Goal: Transaction & Acquisition: Purchase product/service

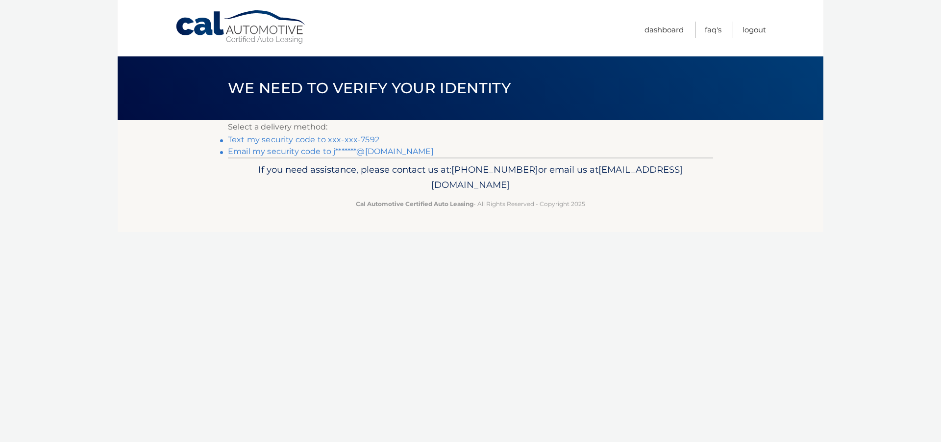
click at [336, 139] on link "Text my security code to xxx-xxx-7592" at bounding box center [303, 139] width 151 height 9
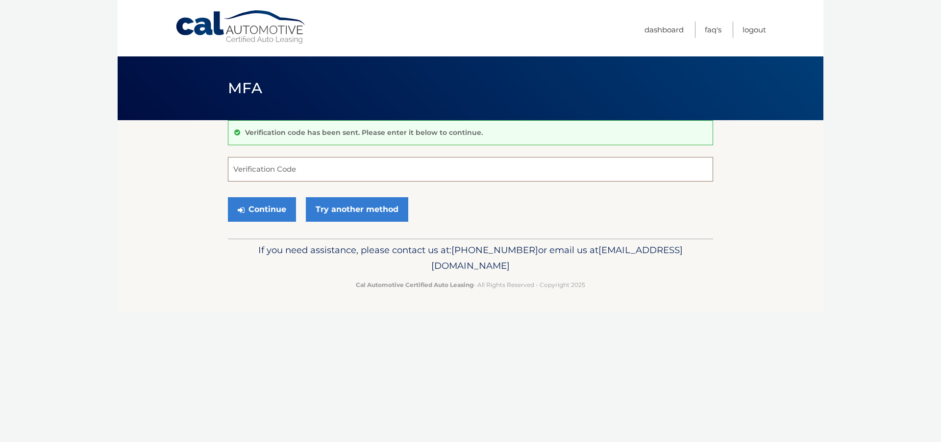
click at [261, 169] on input "Verification Code" at bounding box center [470, 169] width 485 height 25
type input "587672"
click at [274, 209] on button "Continue" at bounding box center [262, 209] width 68 height 25
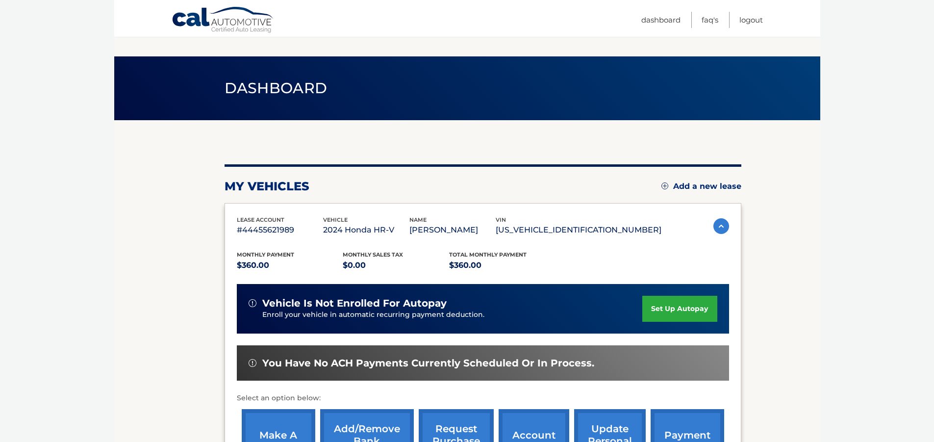
scroll to position [98, 0]
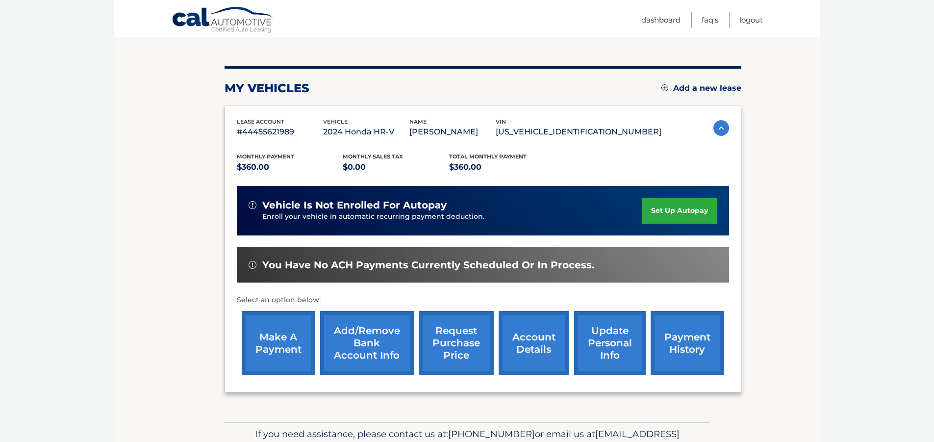
click at [281, 345] on link "make a payment" at bounding box center [279, 343] width 74 height 64
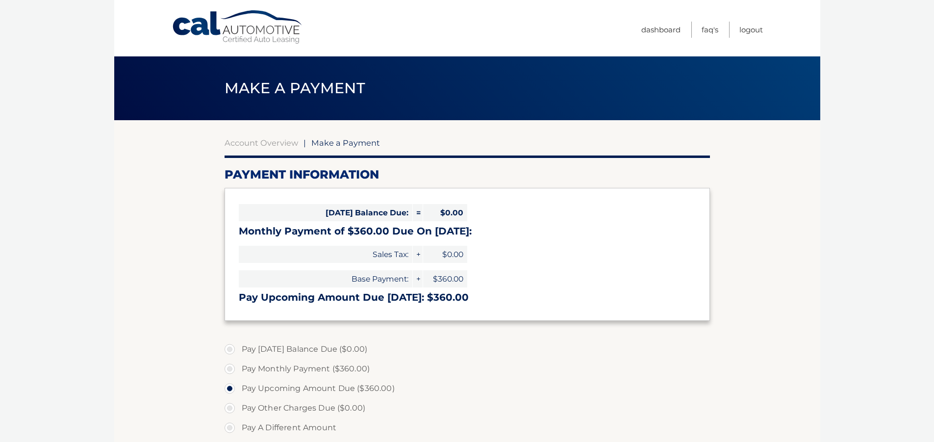
select select "MDY1MDBlMDAtOWJkMC00YTg2LTllZjYtZjQwZmQyYjYxOGE3"
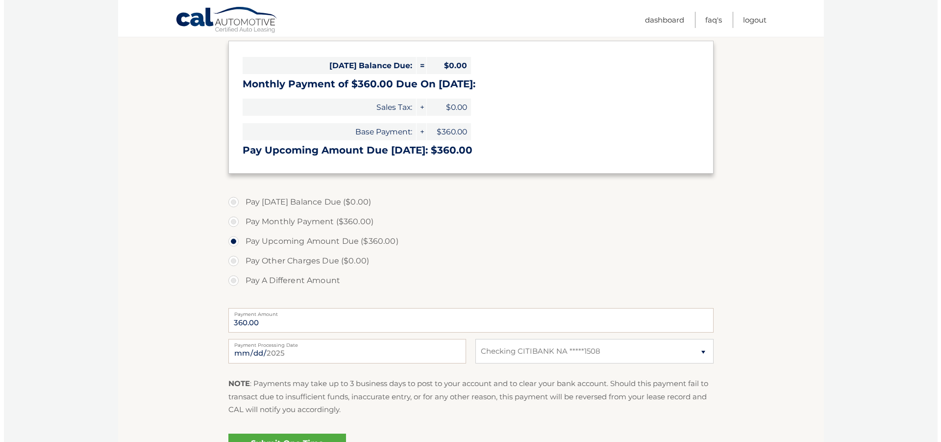
scroll to position [259, 0]
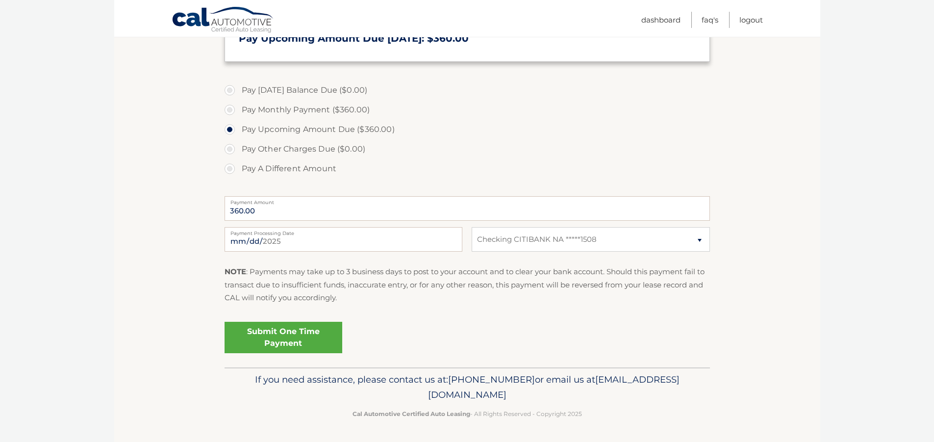
click at [274, 339] on link "Submit One Time Payment" at bounding box center [283, 337] width 118 height 31
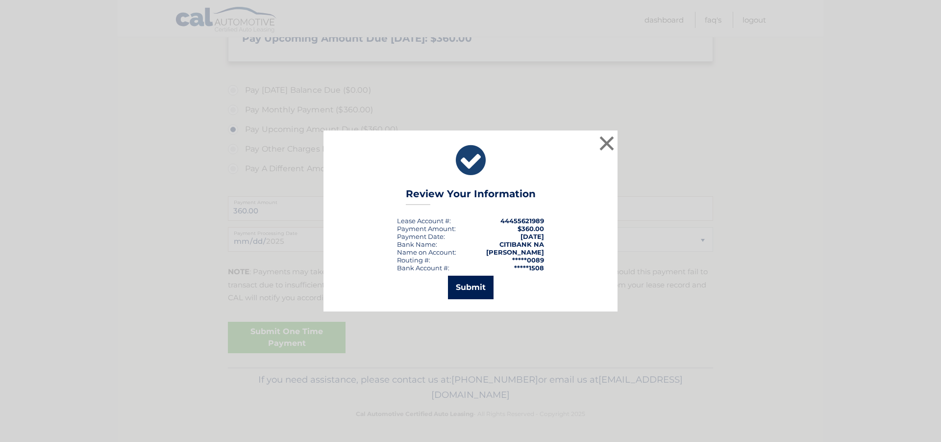
click at [463, 289] on button "Submit" at bounding box center [471, 287] width 46 height 24
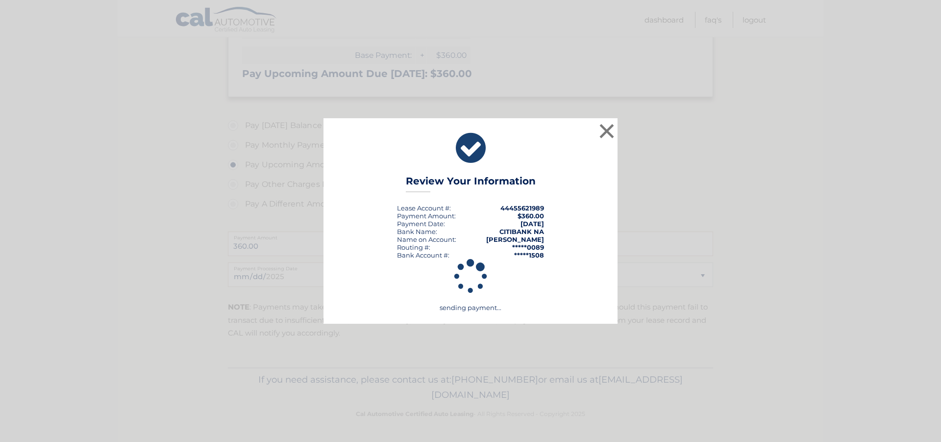
scroll to position [223, 0]
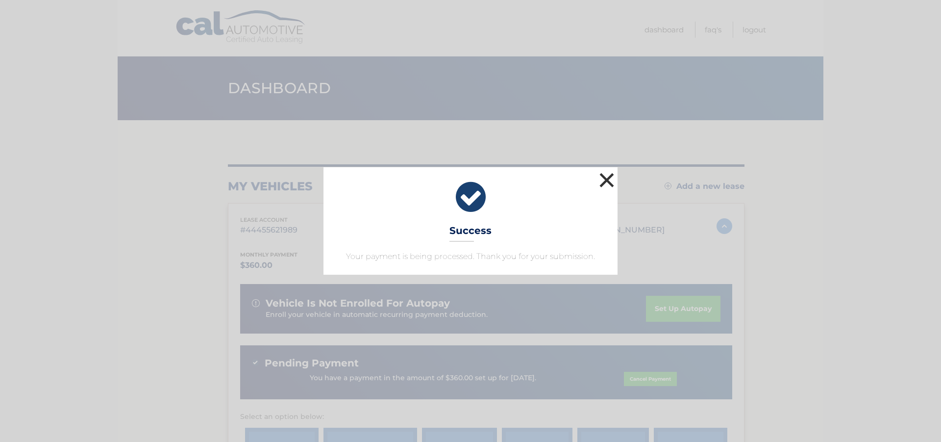
click at [607, 177] on button "×" at bounding box center [607, 180] width 20 height 20
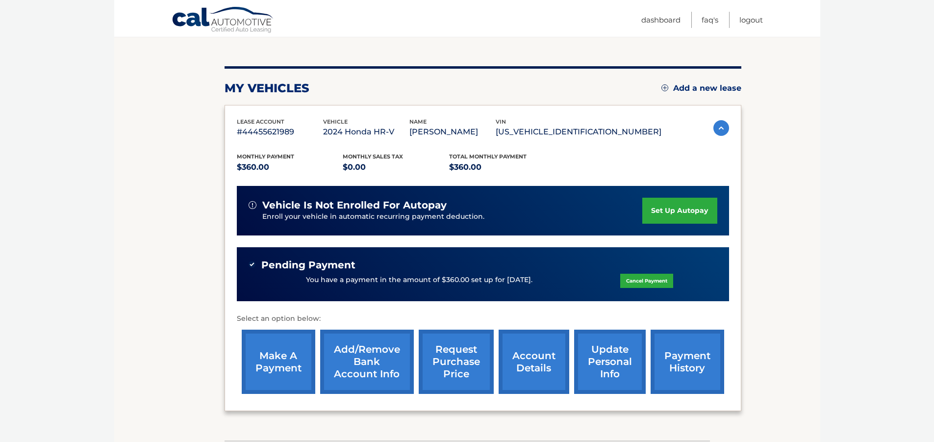
scroll to position [147, 0]
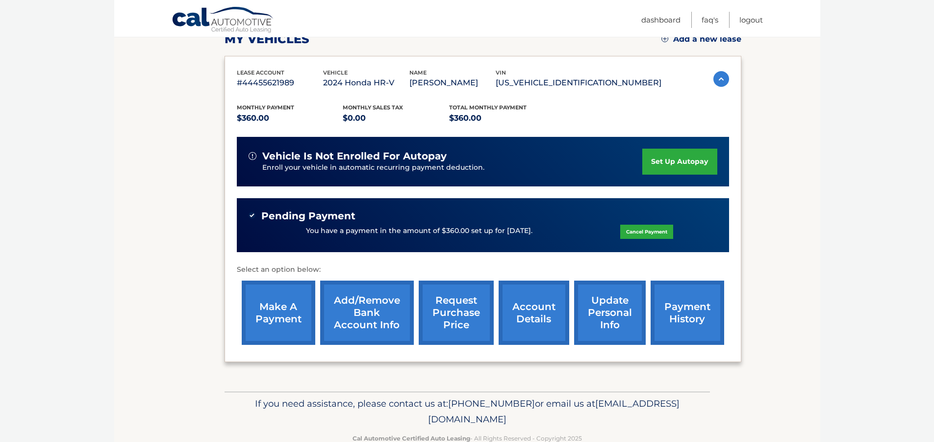
click at [529, 323] on link "account details" at bounding box center [533, 312] width 71 height 64
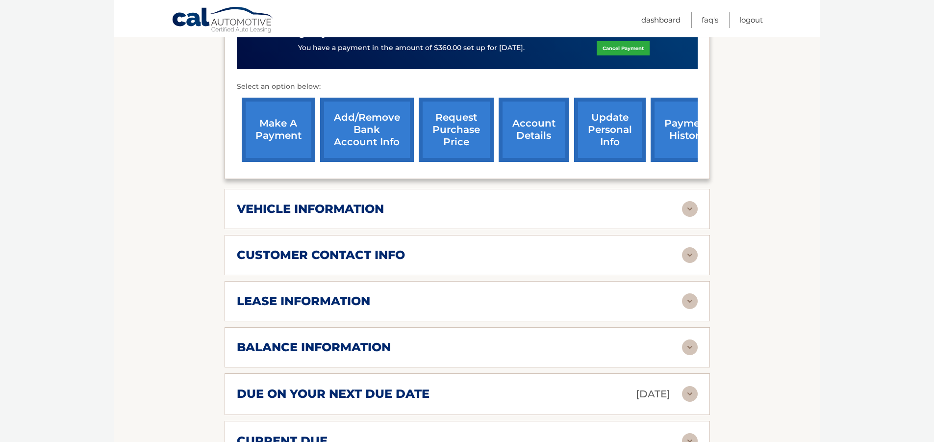
scroll to position [392, 0]
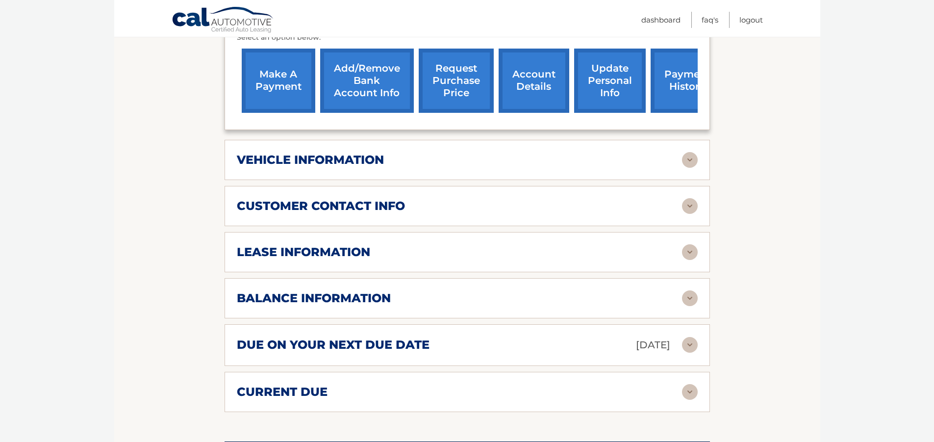
click at [687, 249] on img at bounding box center [690, 252] width 16 height 16
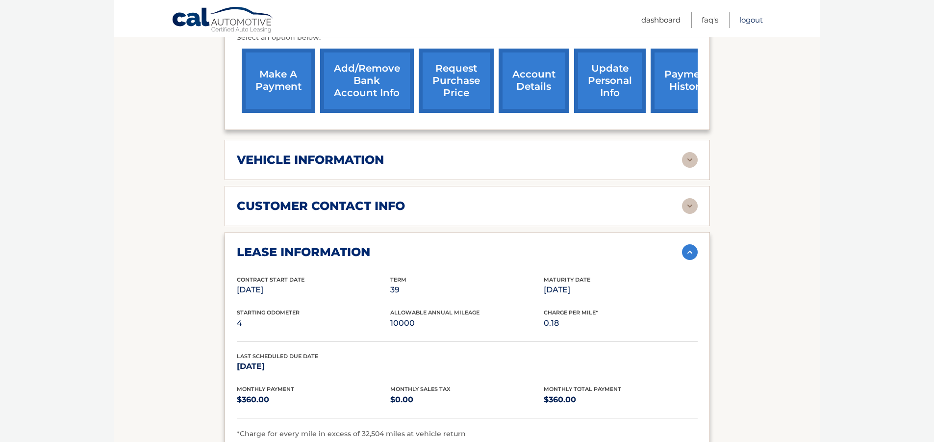
click at [747, 18] on link "Logout" at bounding box center [751, 20] width 24 height 16
